Goal: Find specific page/section: Find specific page/section

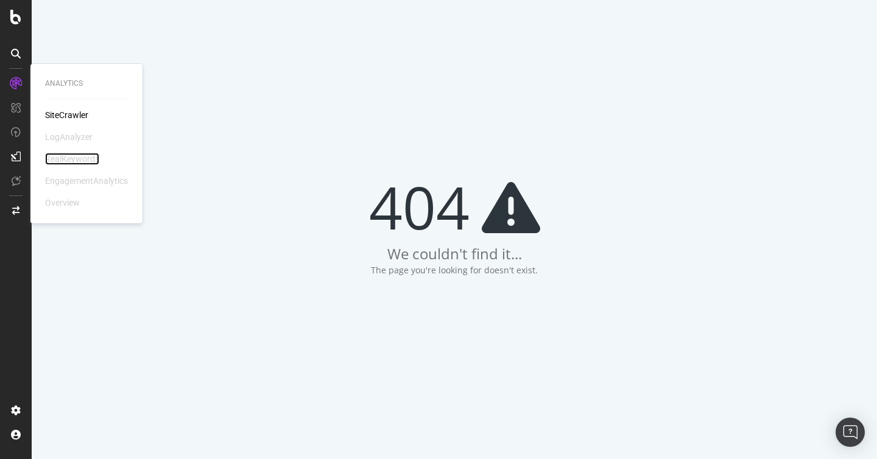
click at [86, 158] on div "RealKeywords" at bounding box center [72, 159] width 54 height 12
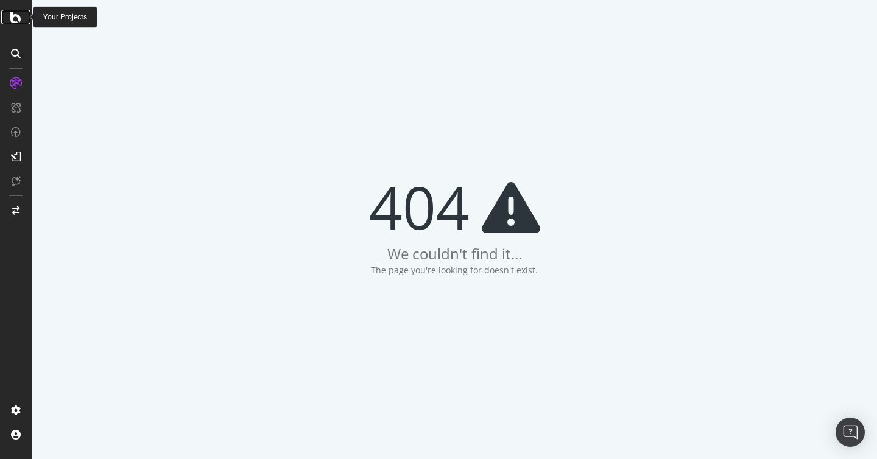
click at [18, 16] on icon at bounding box center [15, 17] width 11 height 15
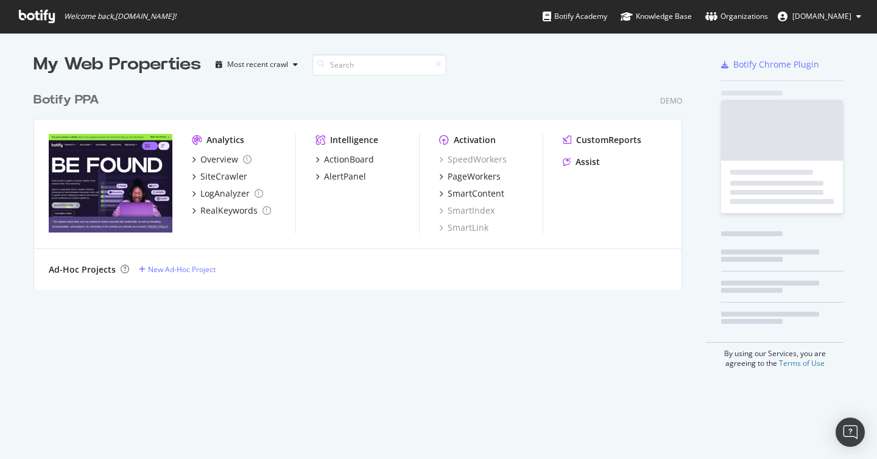
scroll to position [213, 658]
